Goal: Task Accomplishment & Management: Manage account settings

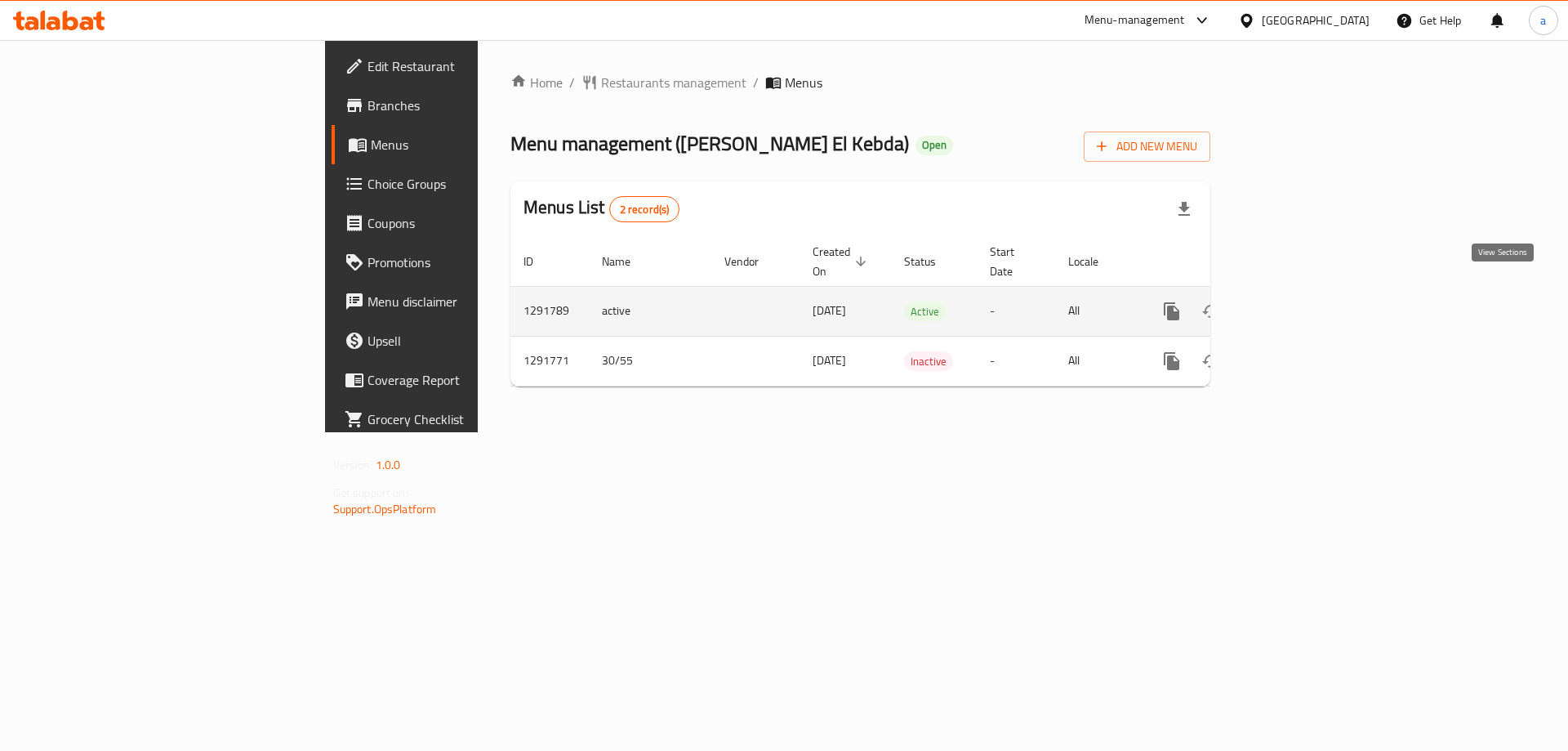
click at [1299, 302] on icon "enhanced table" at bounding box center [1289, 312] width 20 height 20
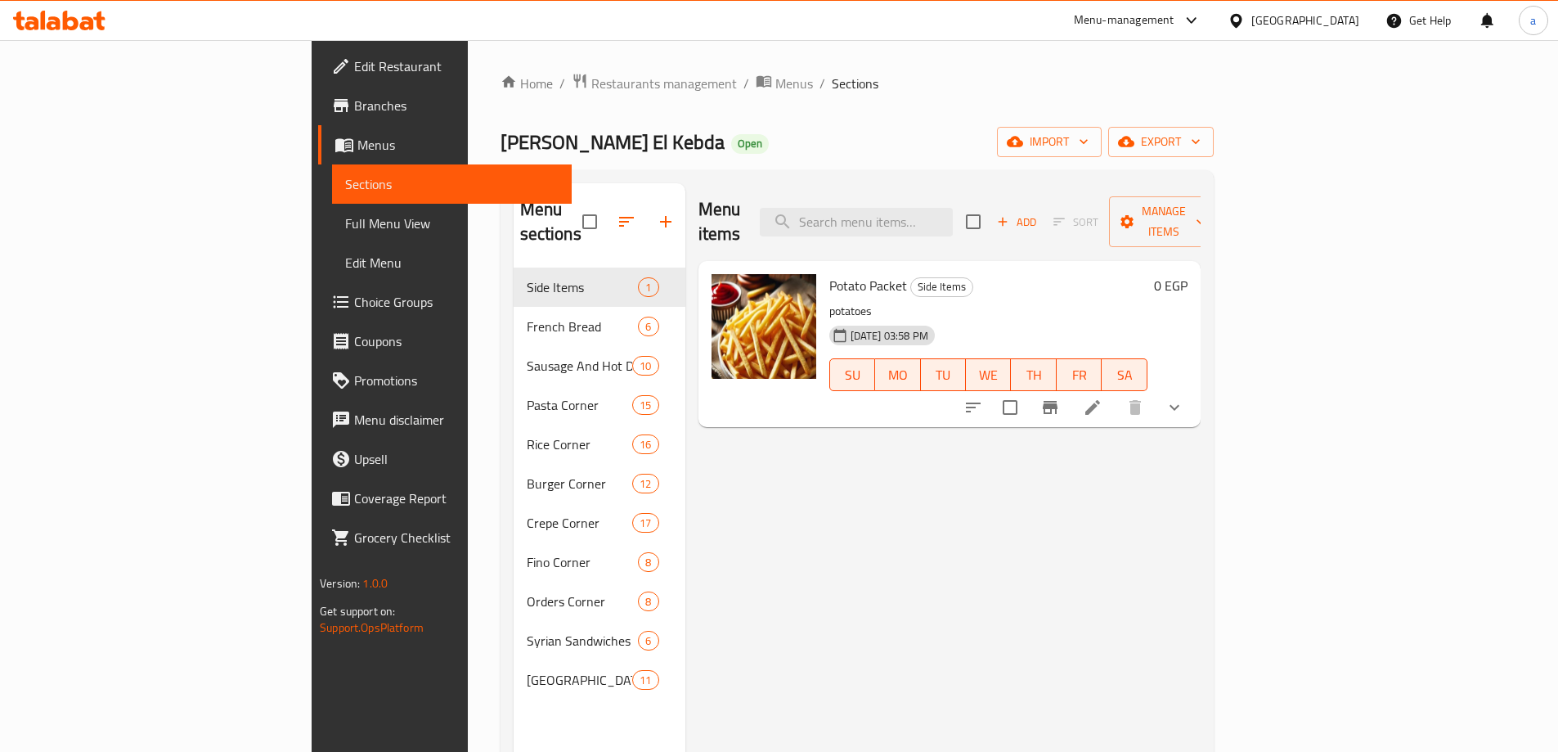
click at [978, 229] on div "Menu items Add Sort Manage items" at bounding box center [949, 222] width 502 height 78
click at [953, 212] on input "search" at bounding box center [856, 222] width 193 height 29
paste input "Liver With Leia Fino"
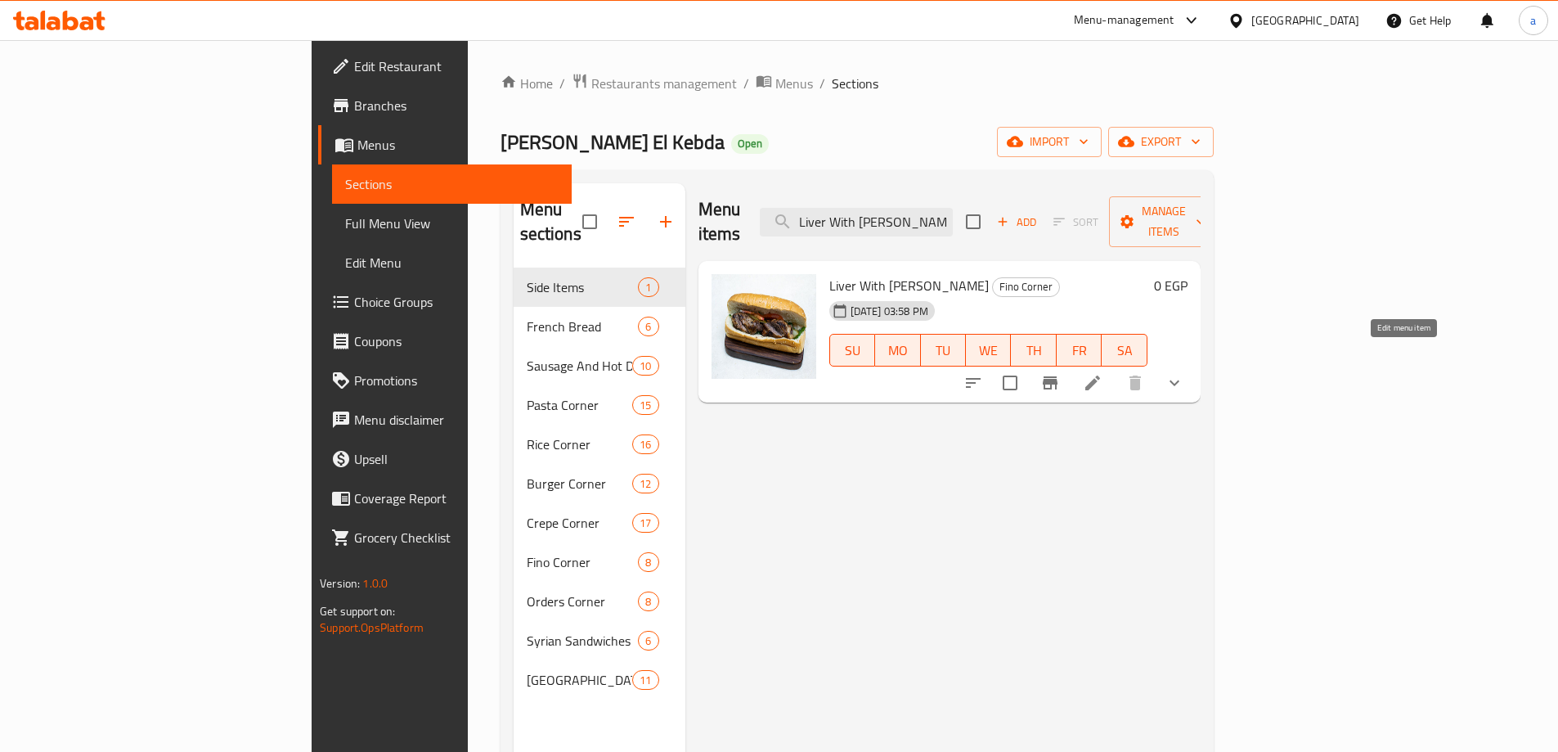
type input "Liver With Leia Fino"
click at [1102, 373] on icon at bounding box center [1093, 383] width 20 height 20
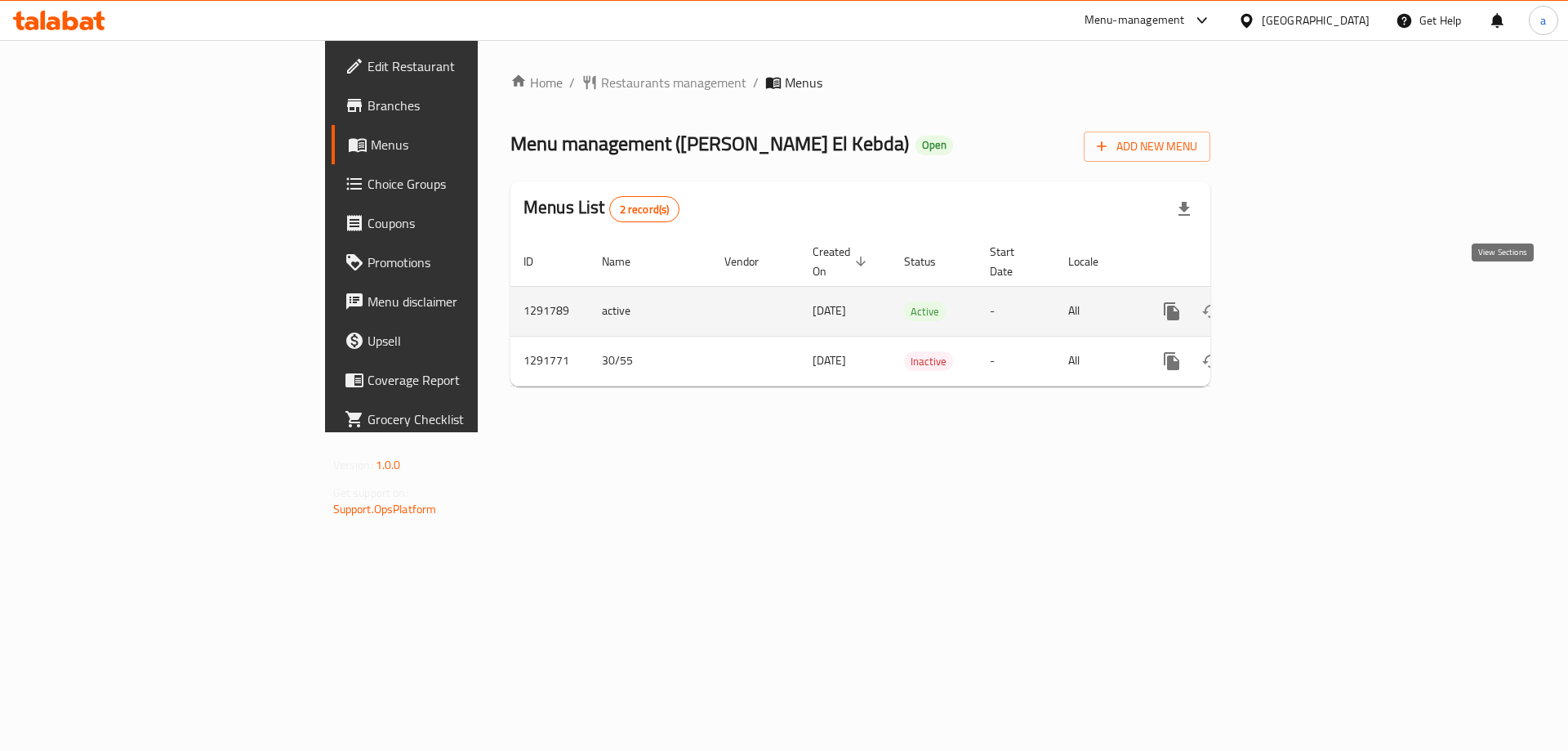
click at [1299, 302] on icon "enhanced table" at bounding box center [1289, 312] width 20 height 20
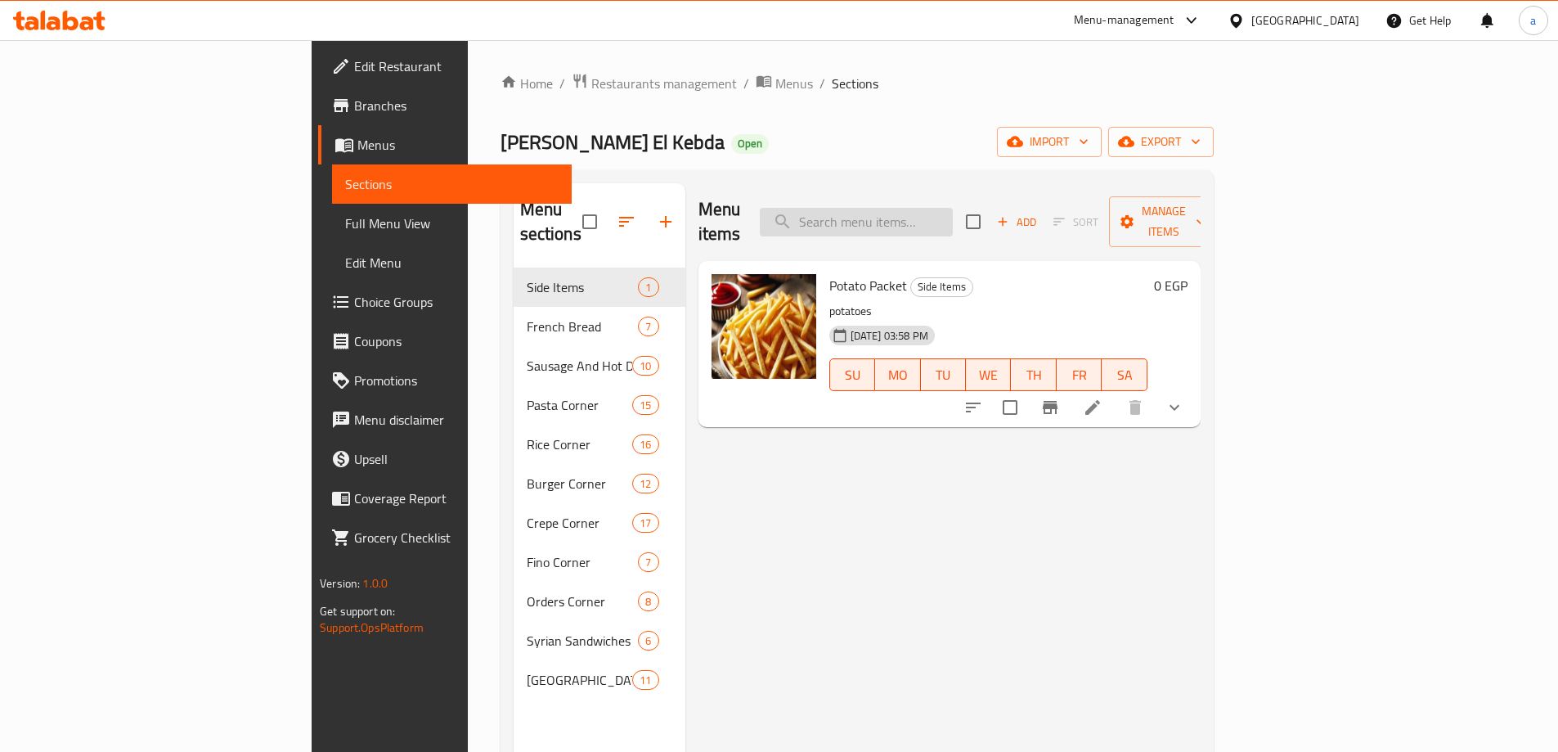
click at [953, 213] on input "search" at bounding box center [856, 222] width 193 height 29
paste input "Potato Fino Sandwich"
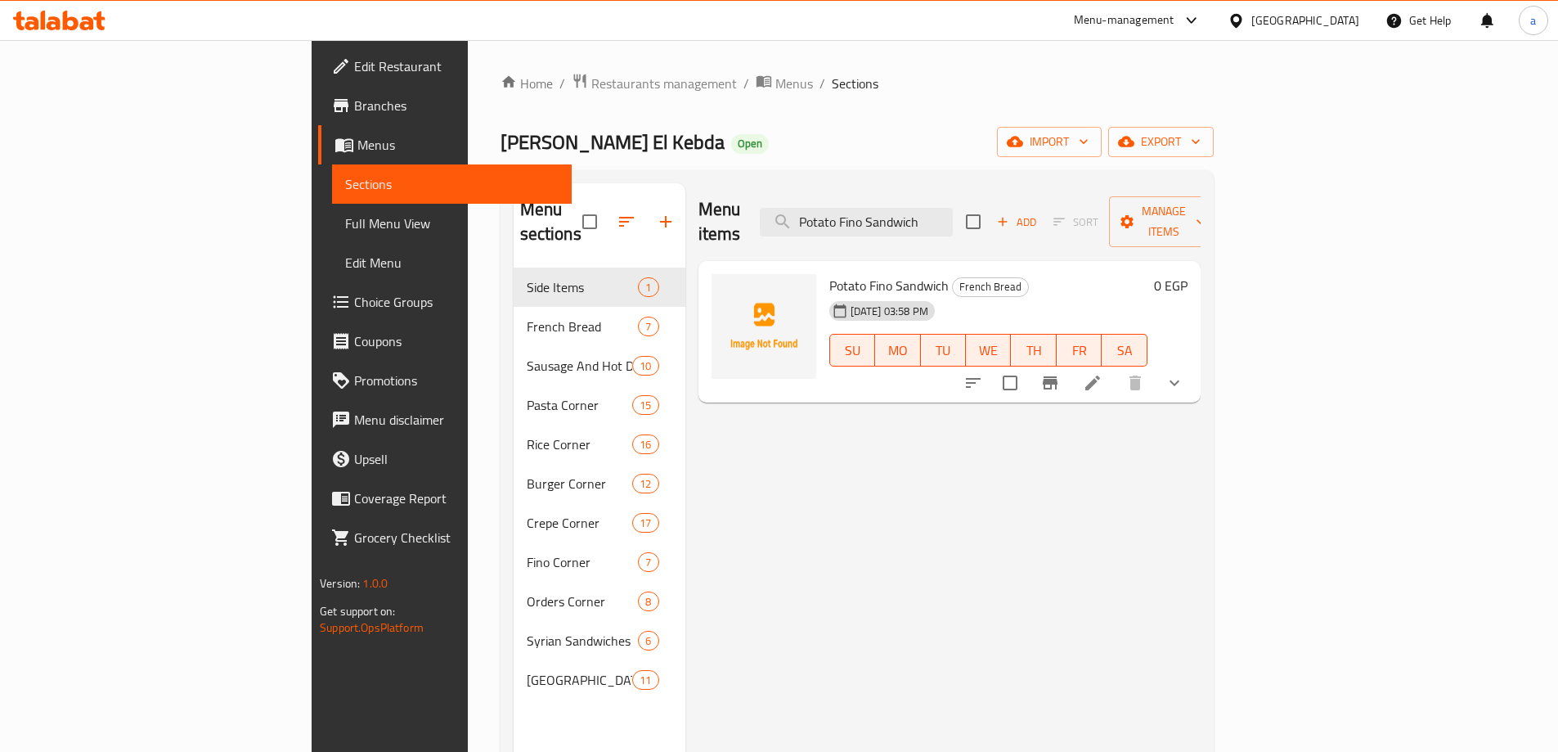
type input "Potato Fino Sandwich"
click at [1115, 368] on li at bounding box center [1093, 382] width 46 height 29
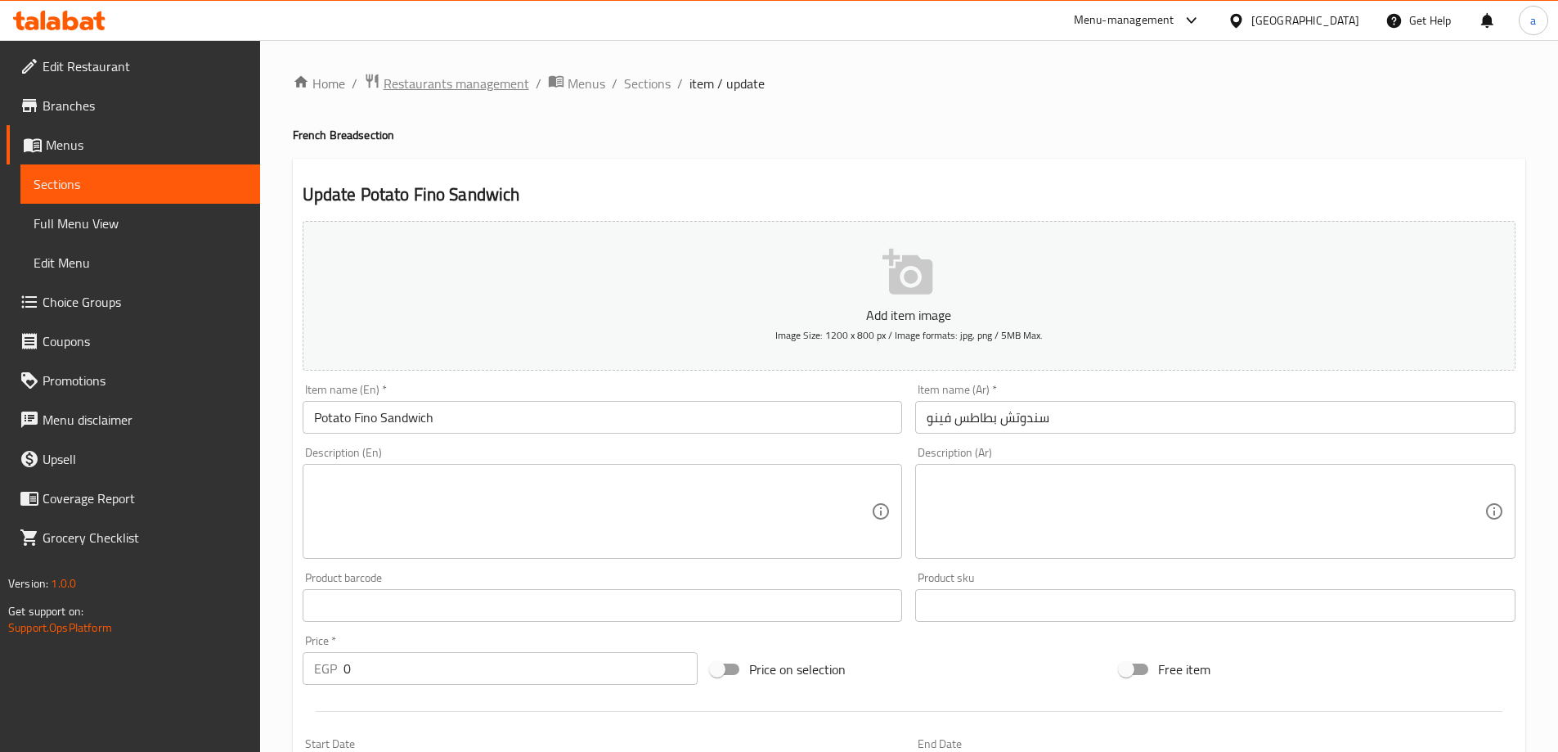
click at [390, 76] on span "Restaurants management" at bounding box center [457, 84] width 146 height 20
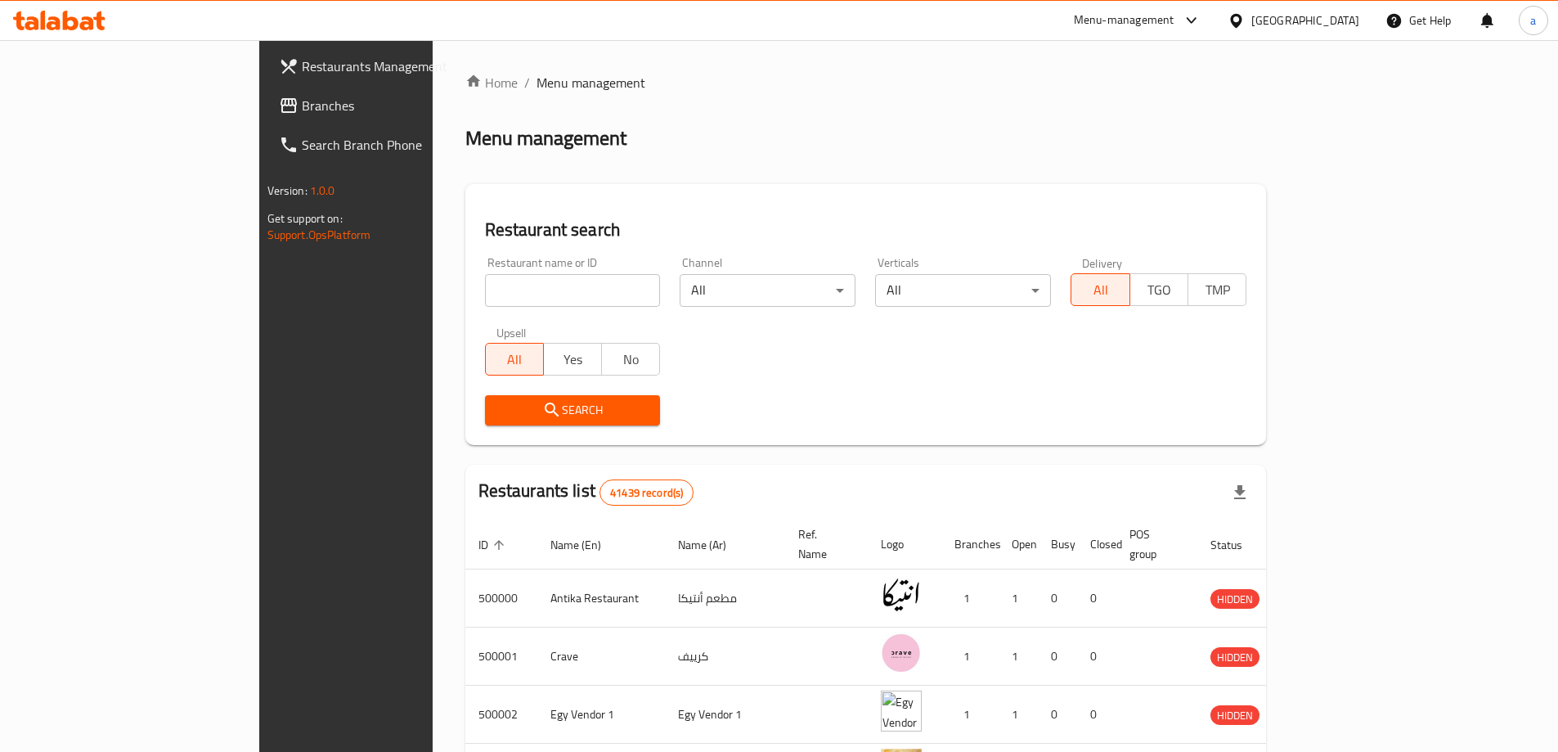
click at [302, 108] on span "Branches" at bounding box center [404, 106] width 204 height 20
